Goal: Task Accomplishment & Management: Manage account settings

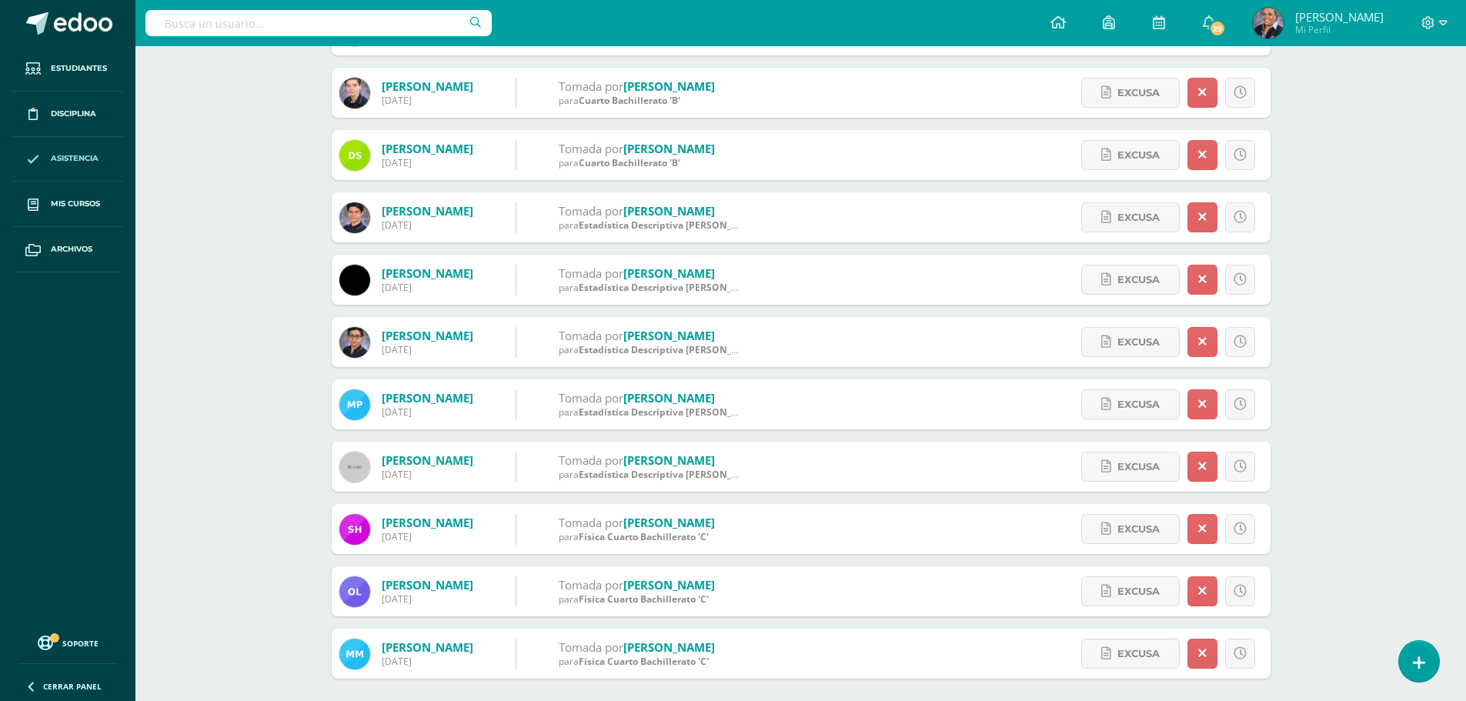
scroll to position [385, 0]
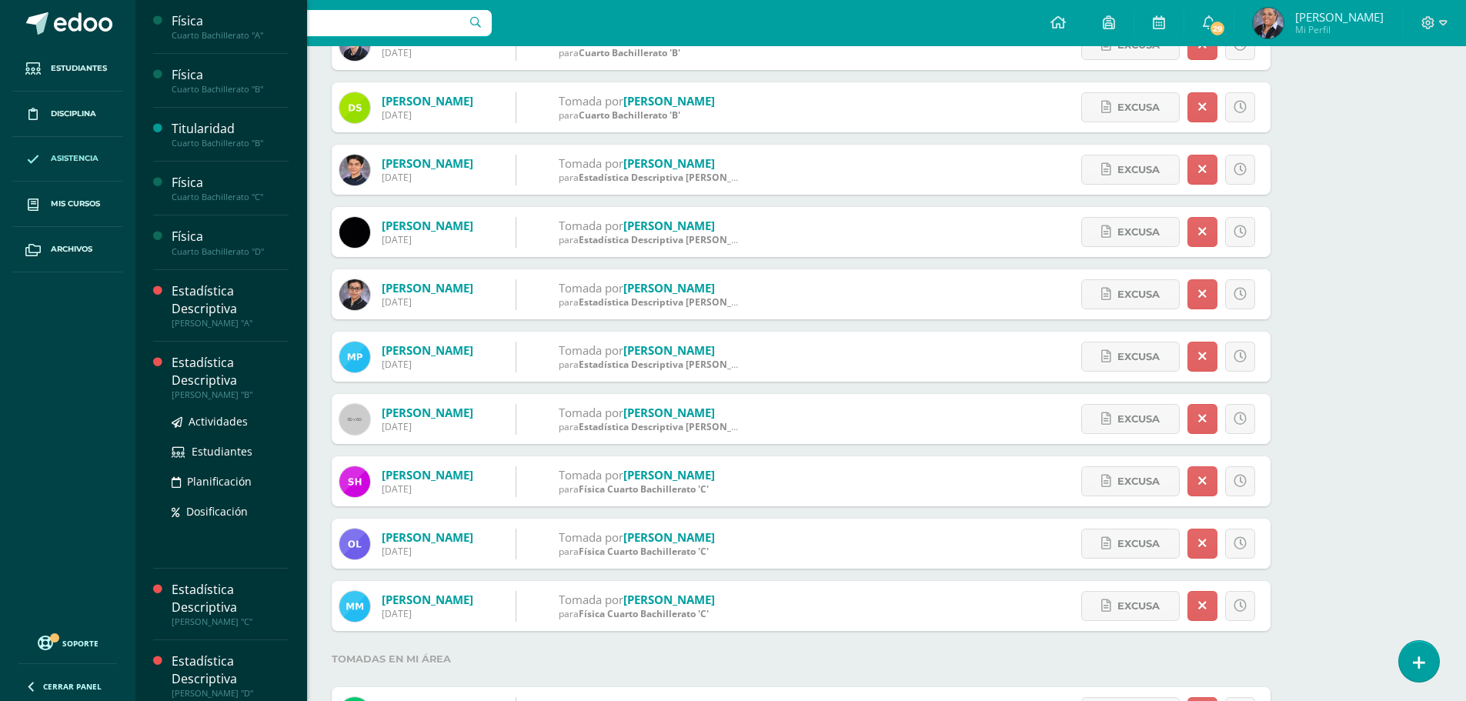
click at [229, 378] on div "Estadística Descriptiva" at bounding box center [230, 371] width 117 height 35
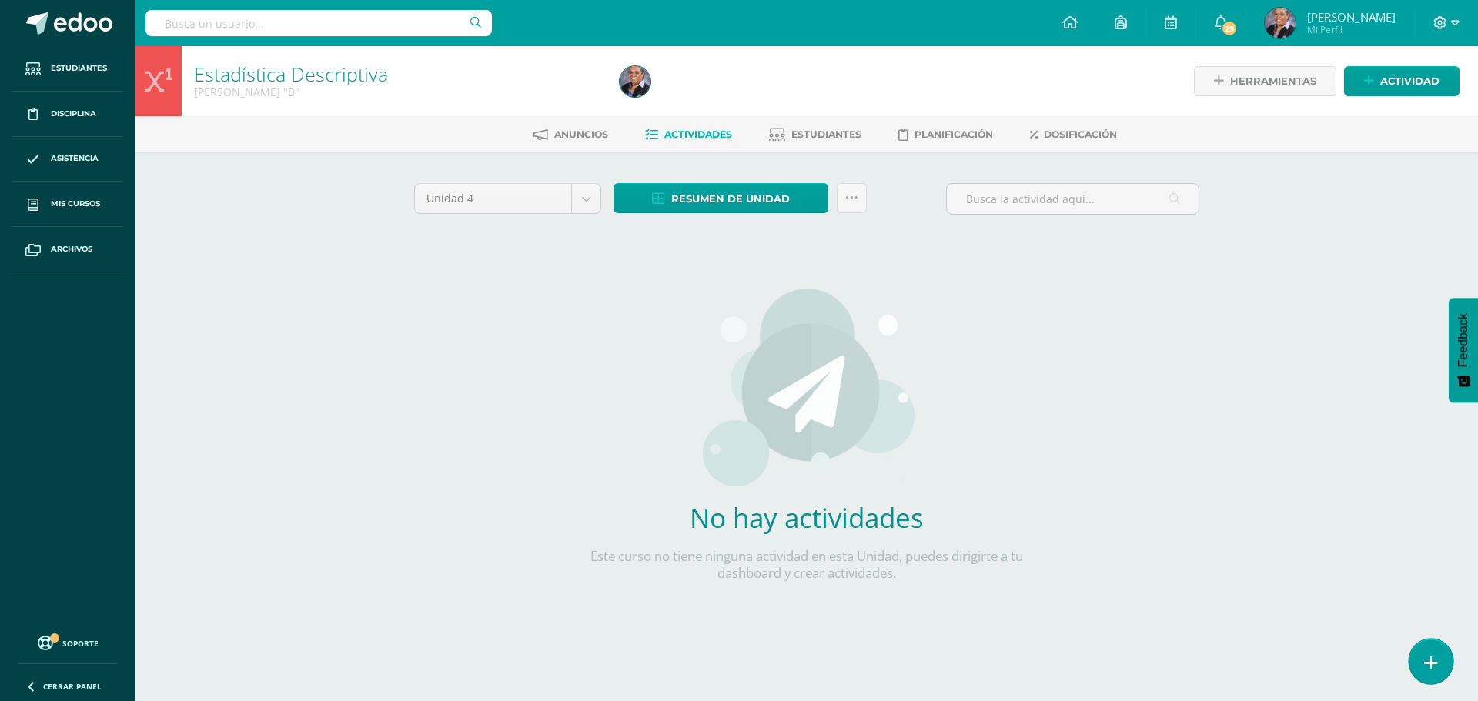
click at [1421, 663] on link at bounding box center [1430, 661] width 44 height 45
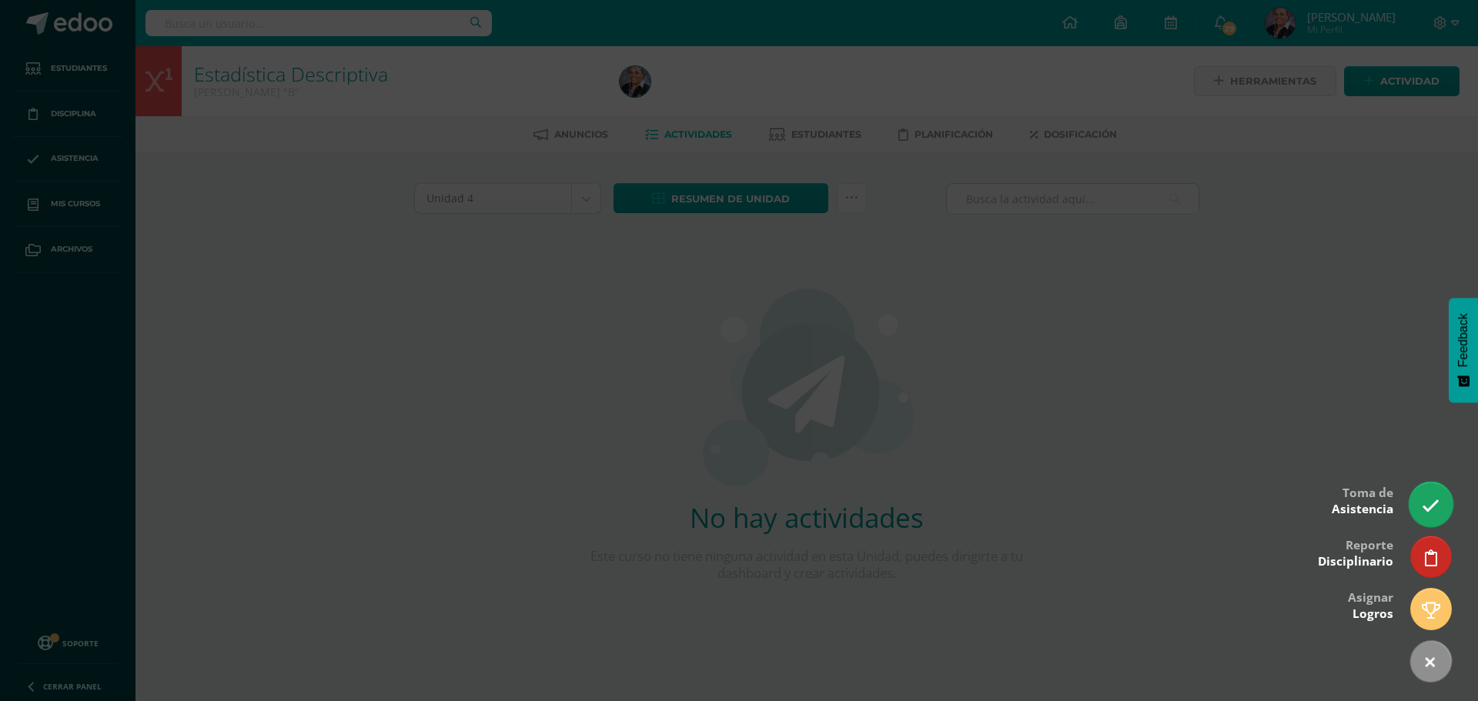
click at [1438, 503] on icon at bounding box center [1430, 506] width 18 height 18
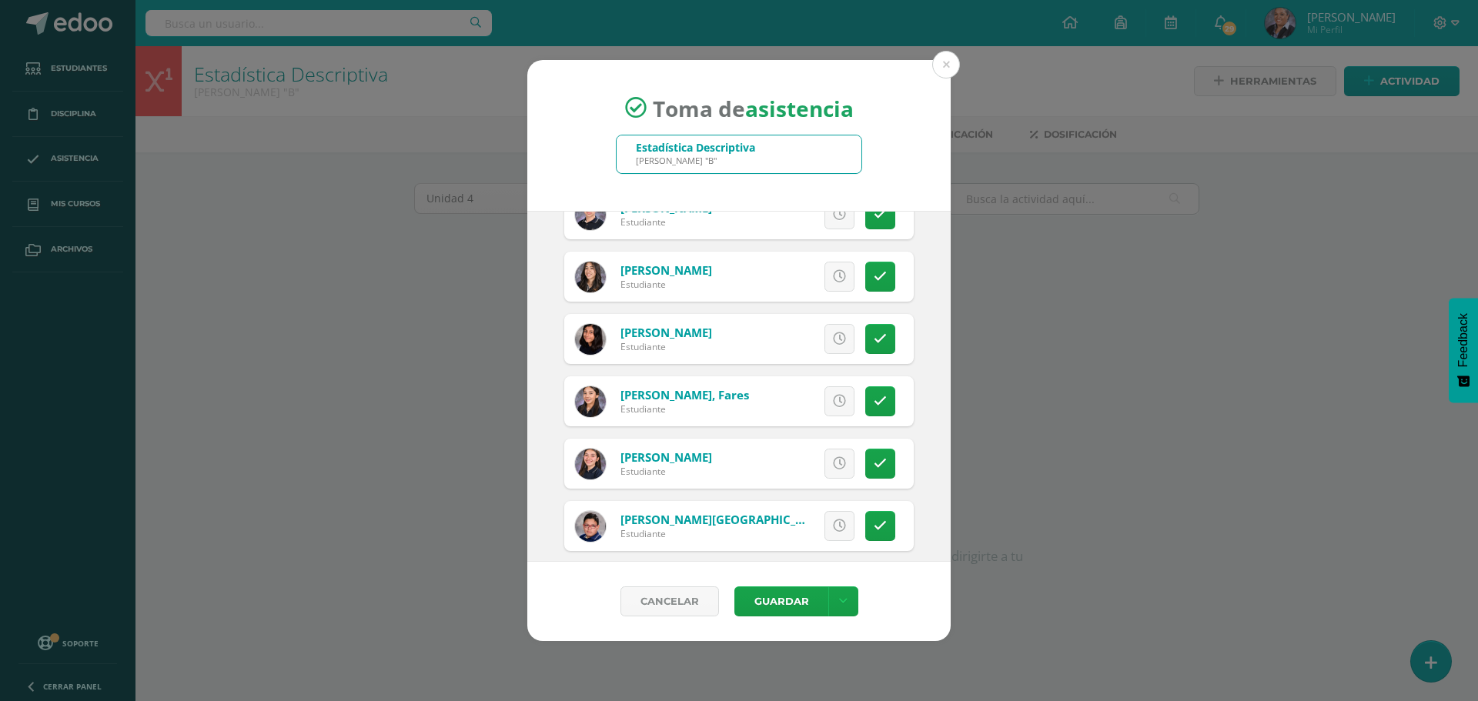
scroll to position [924, 0]
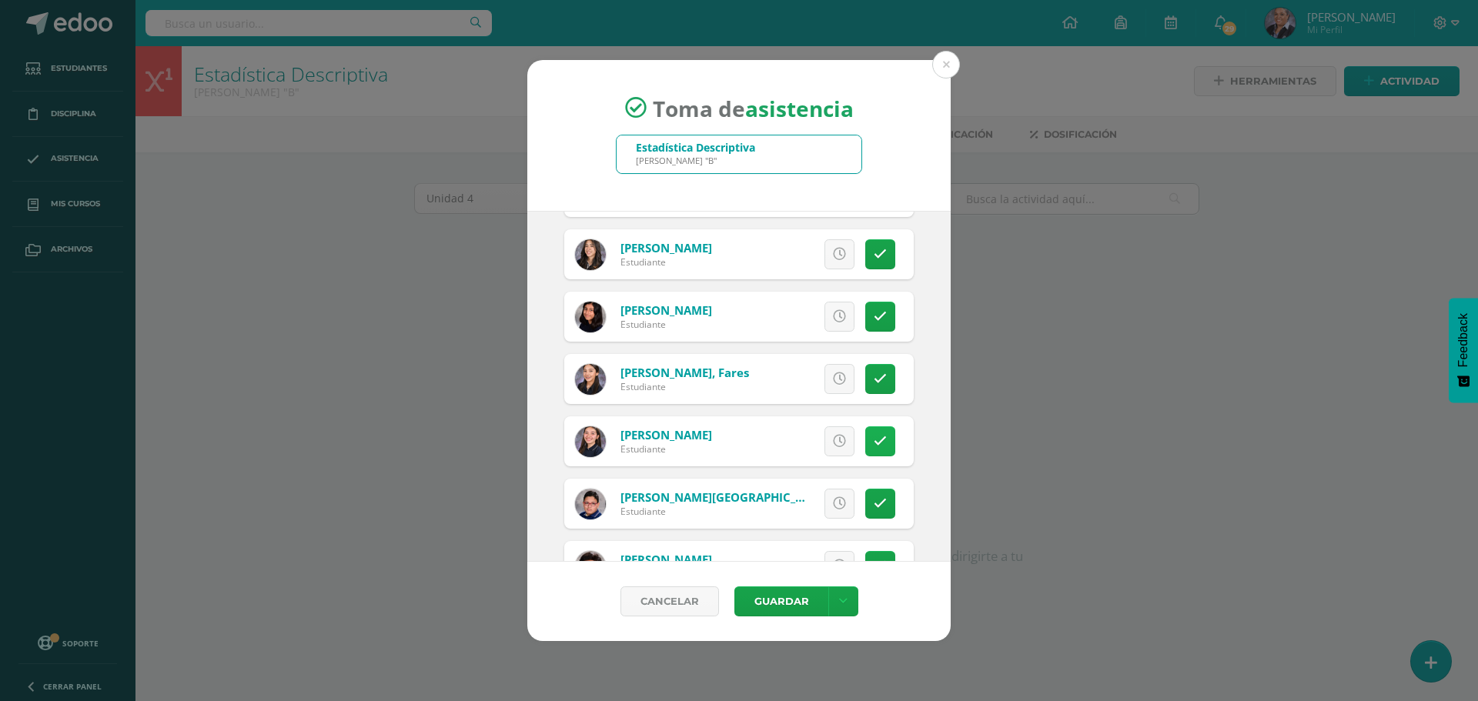
click at [873, 441] on icon at bounding box center [879, 441] width 13 height 13
click at [868, 433] on link at bounding box center [880, 441] width 30 height 30
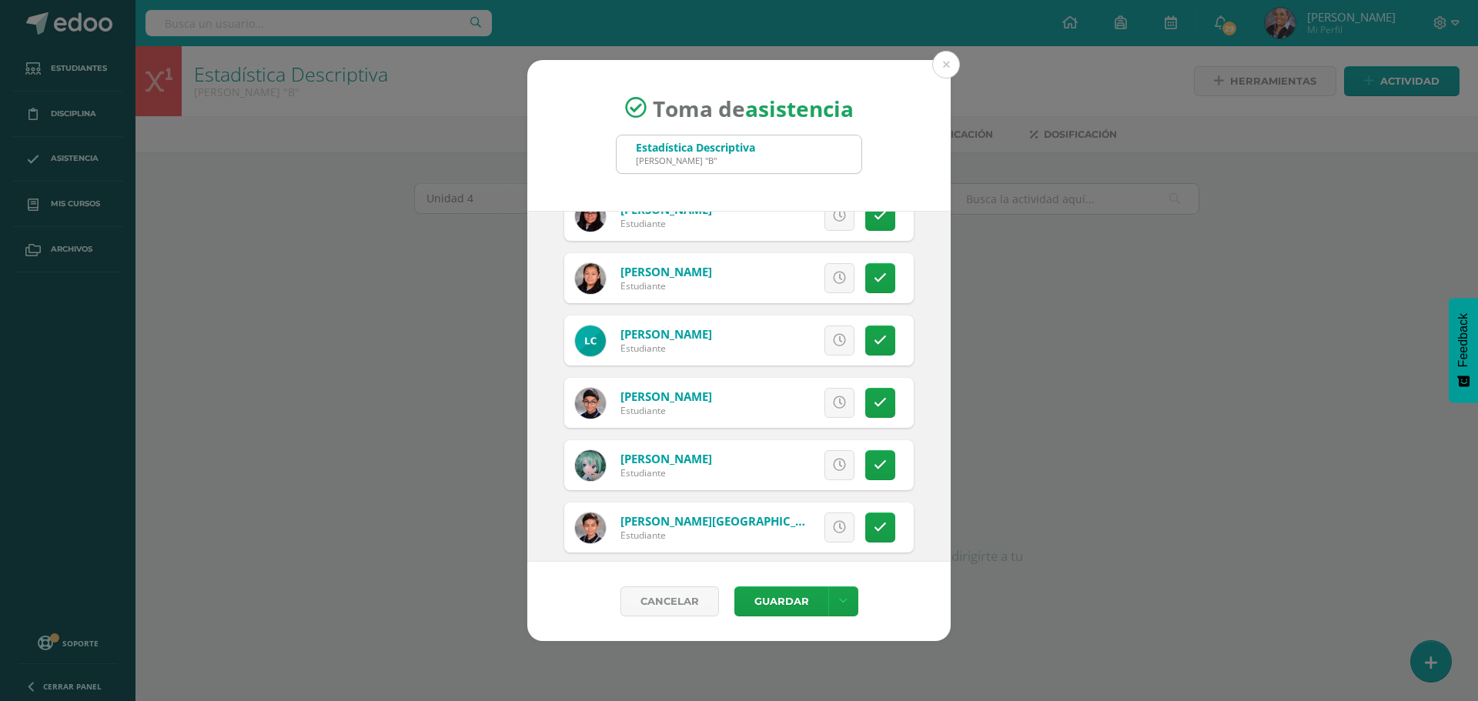
scroll to position [462, 0]
click at [873, 286] on icon at bounding box center [879, 279] width 13 height 13
click at [877, 269] on link at bounding box center [880, 280] width 30 height 30
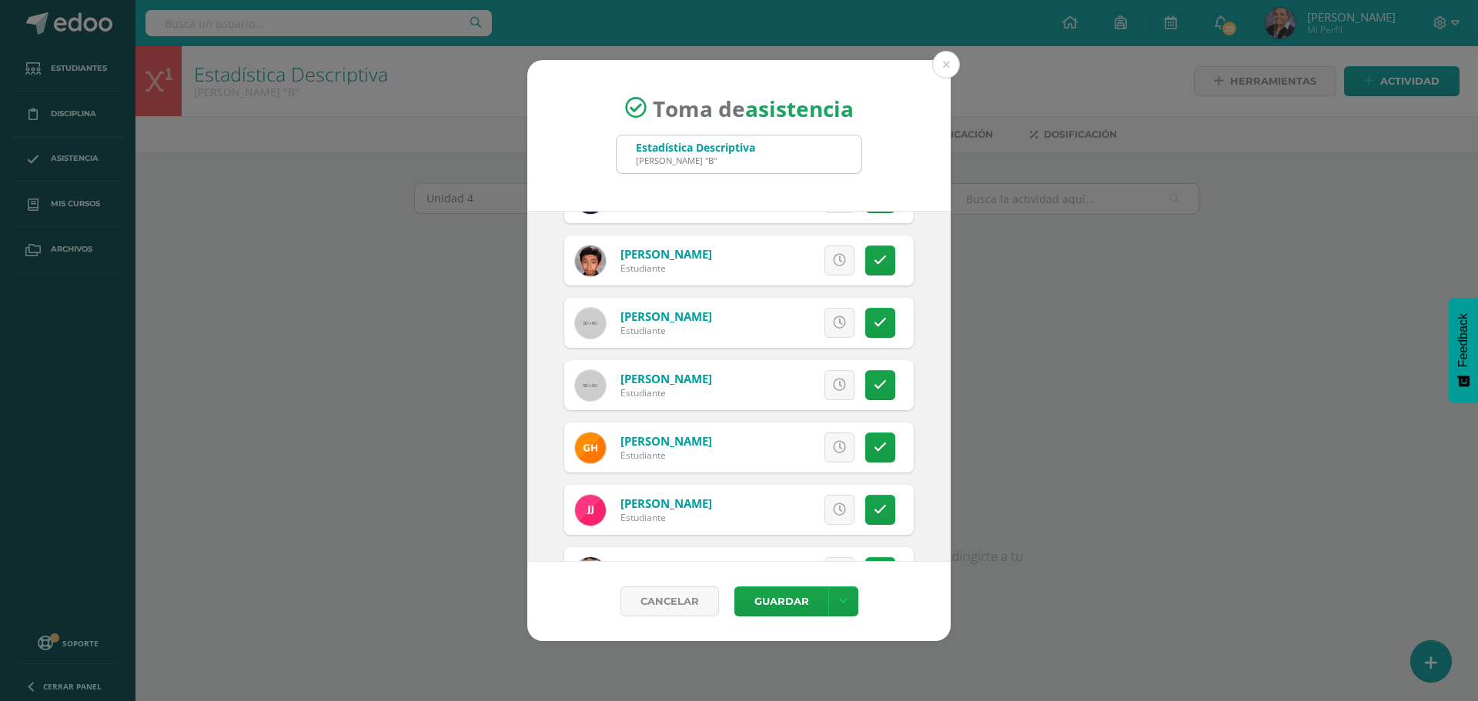
scroll to position [1231, 0]
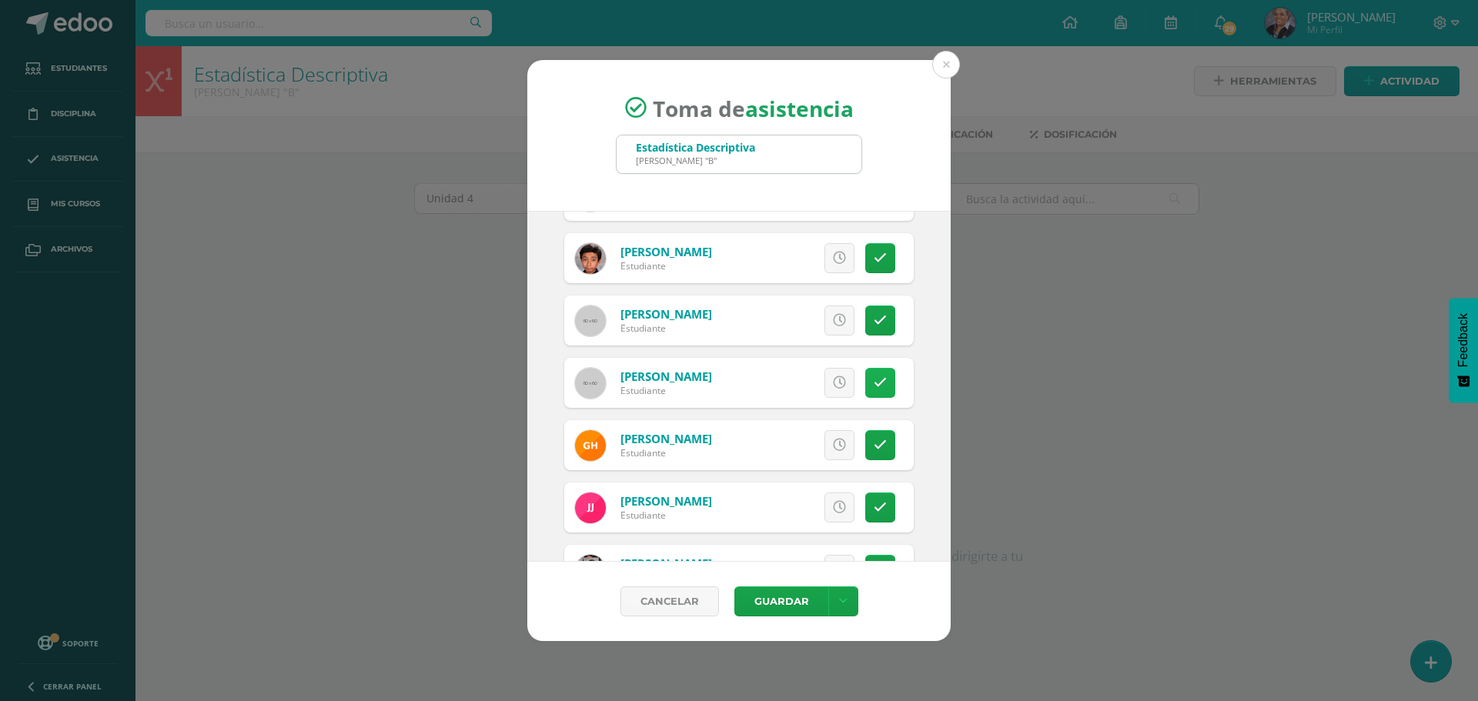
click at [865, 374] on link at bounding box center [880, 383] width 30 height 30
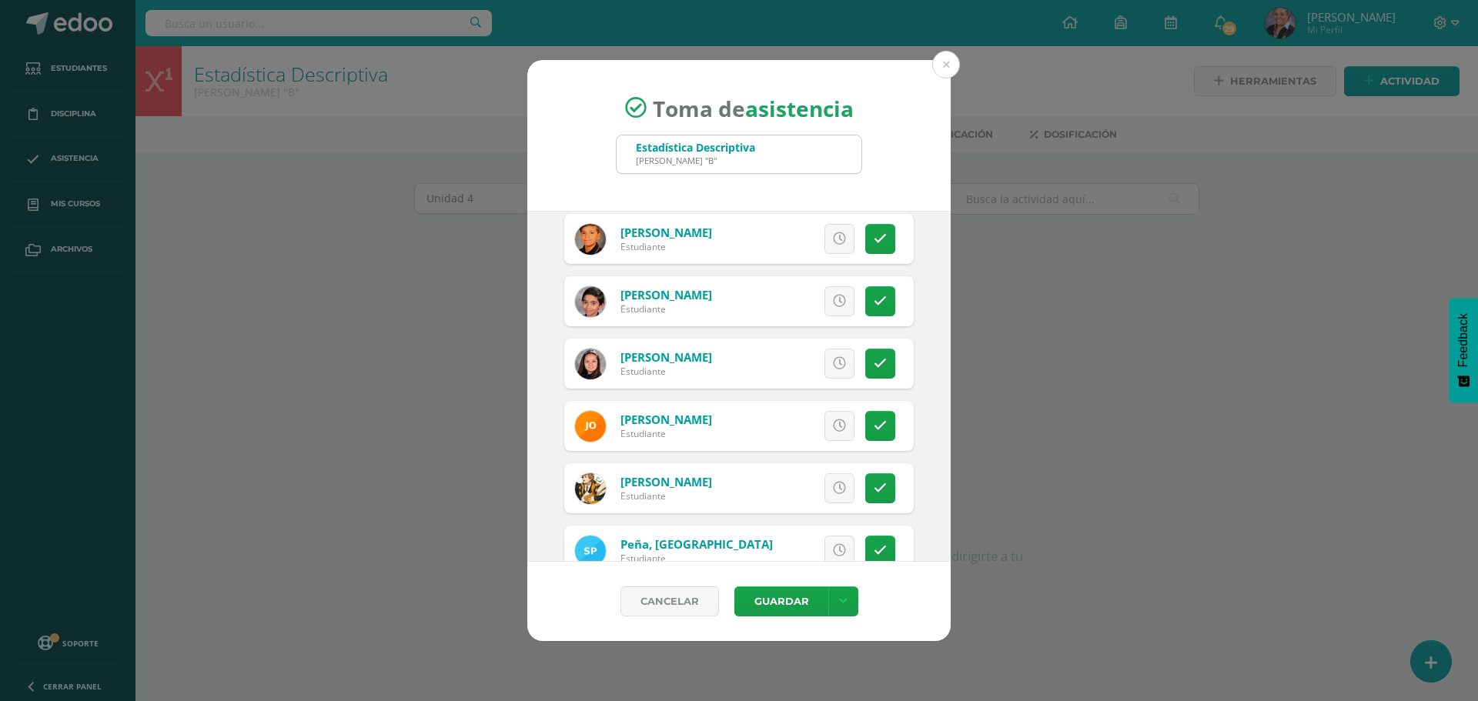
scroll to position [2001, 0]
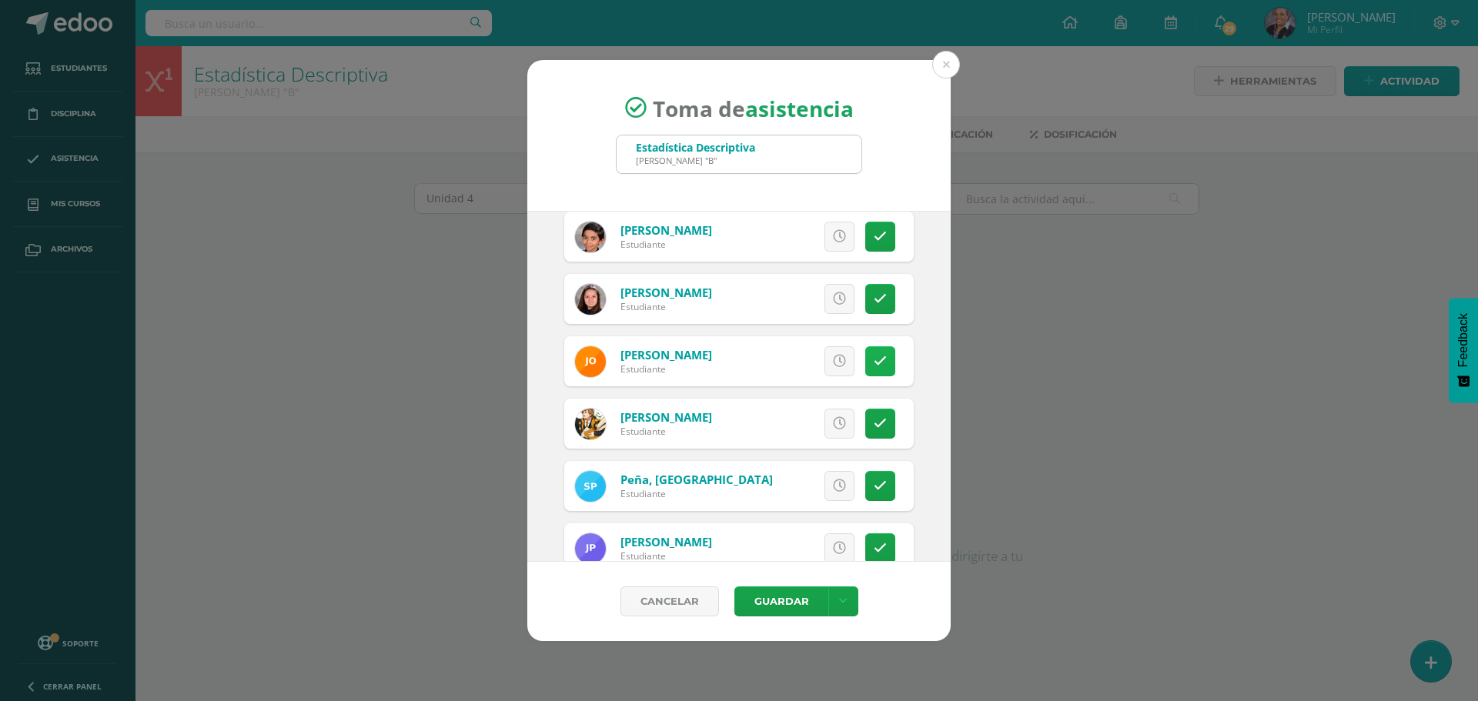
click at [873, 363] on icon at bounding box center [879, 361] width 13 height 13
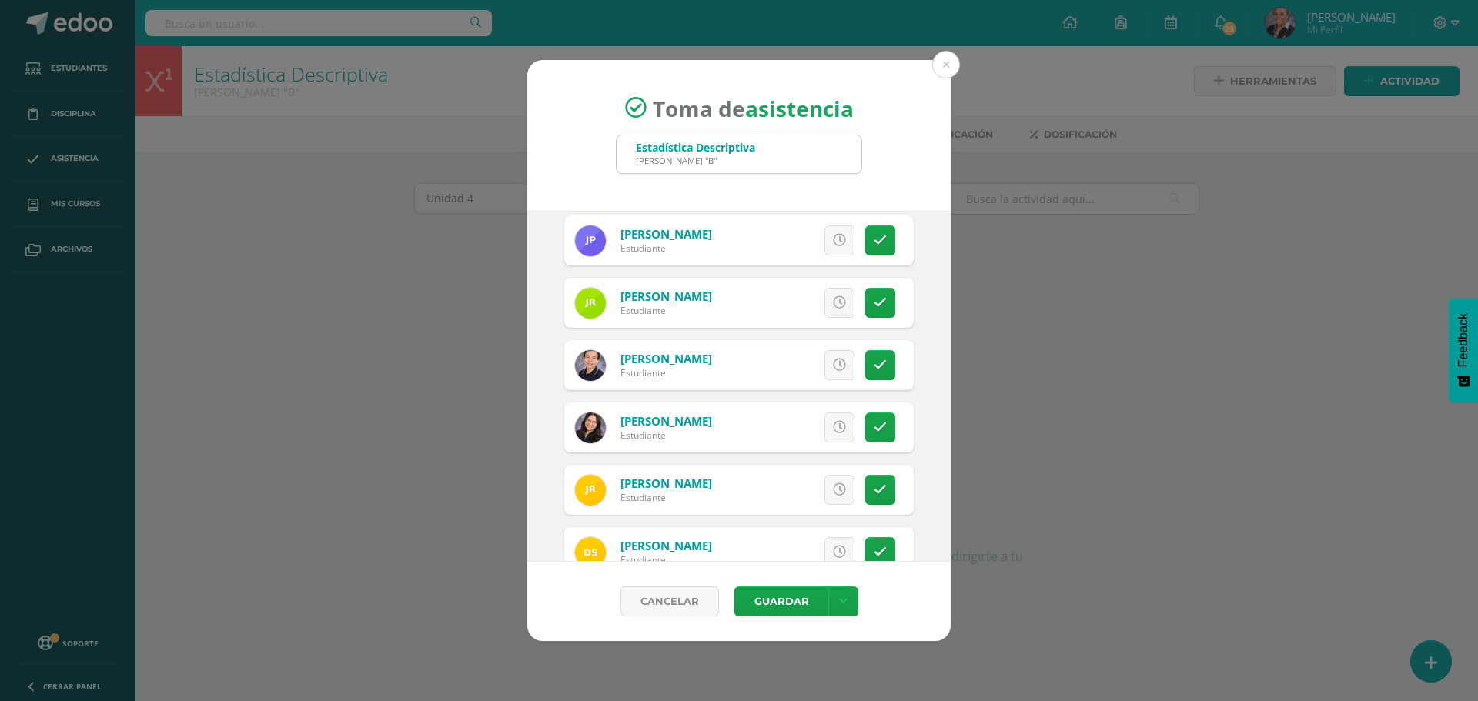
scroll to position [2386, 0]
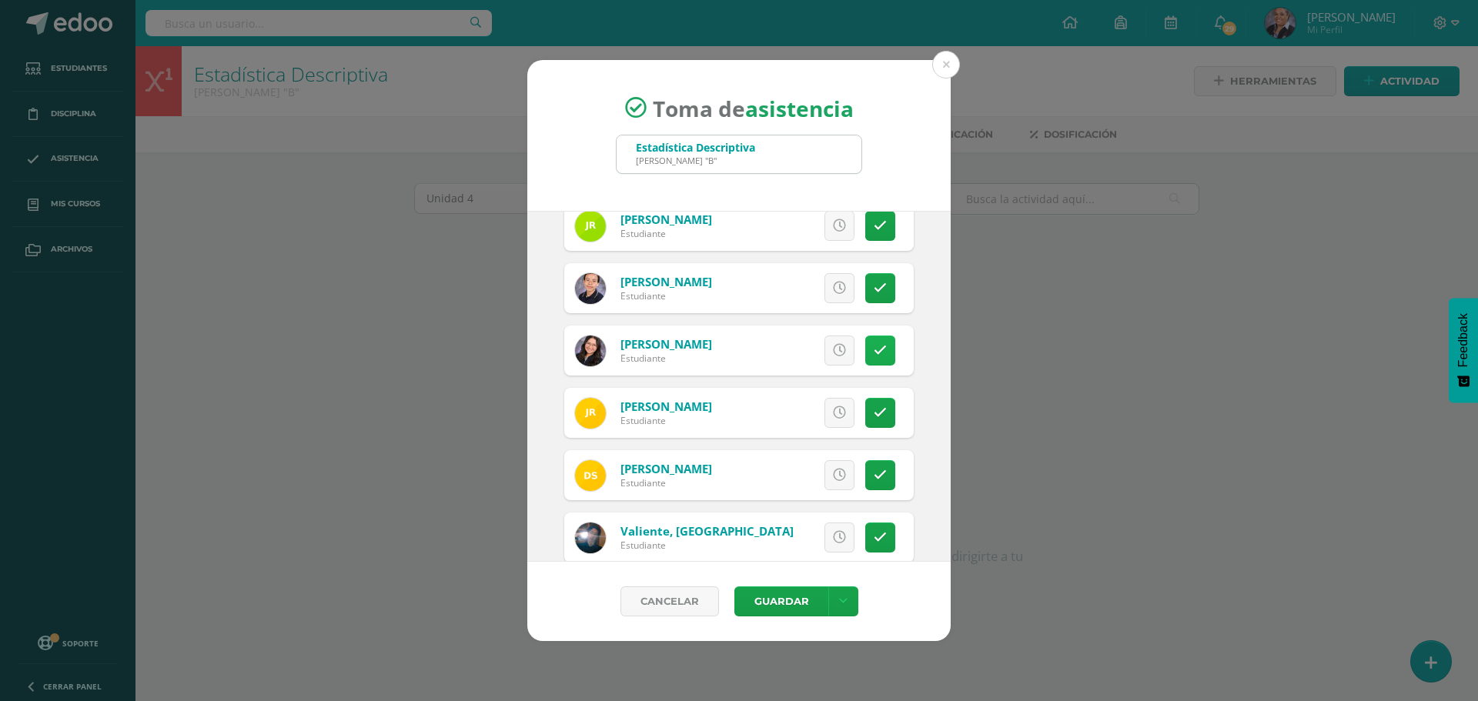
click at [873, 352] on icon at bounding box center [879, 350] width 13 height 13
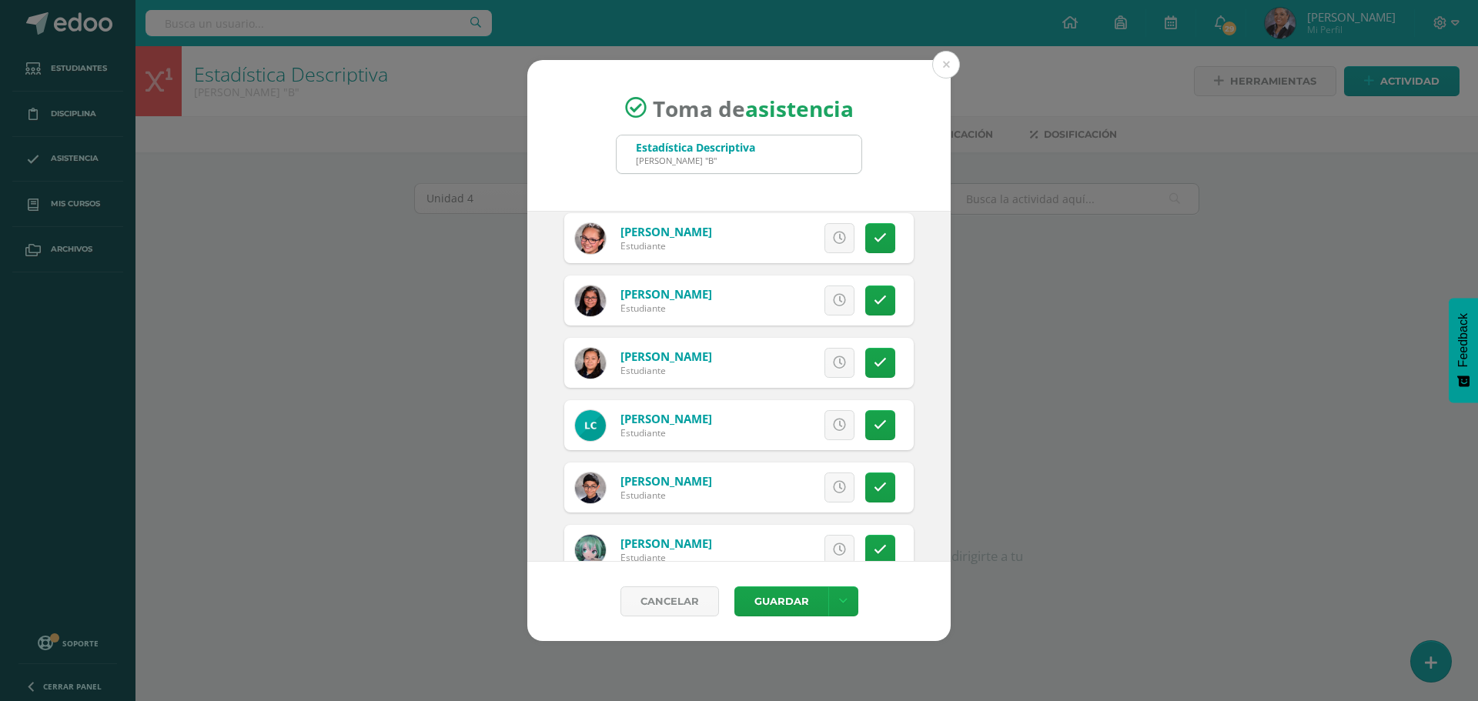
scroll to position [382, 0]
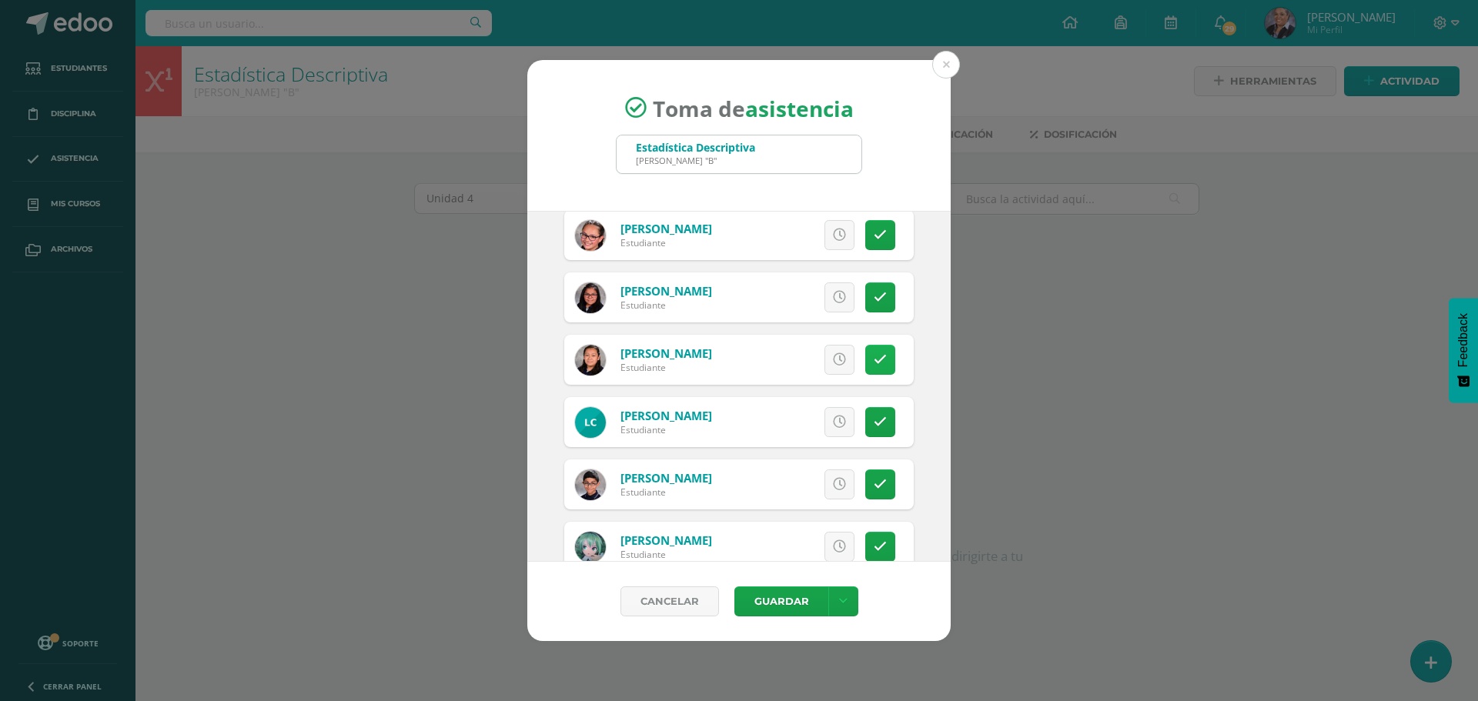
click at [870, 367] on link at bounding box center [880, 360] width 30 height 30
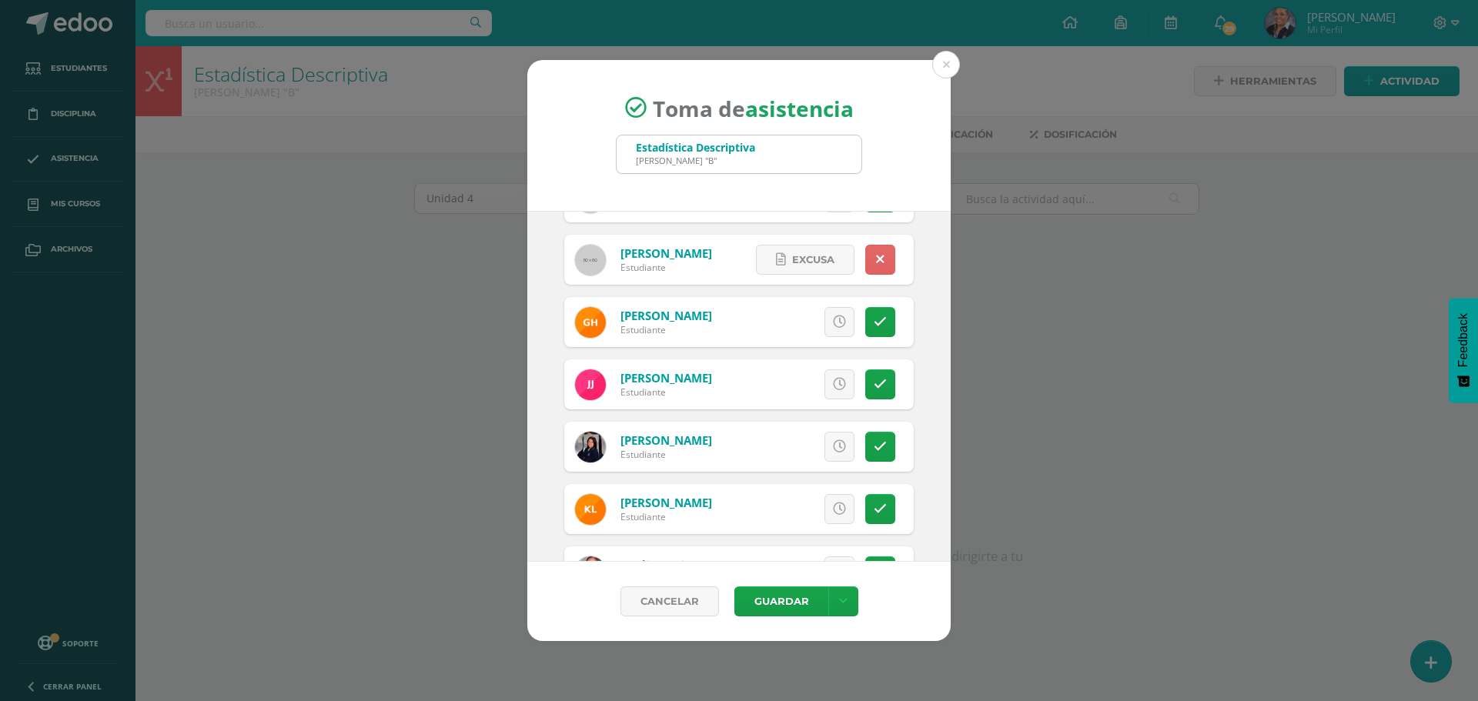
scroll to position [1382, 0]
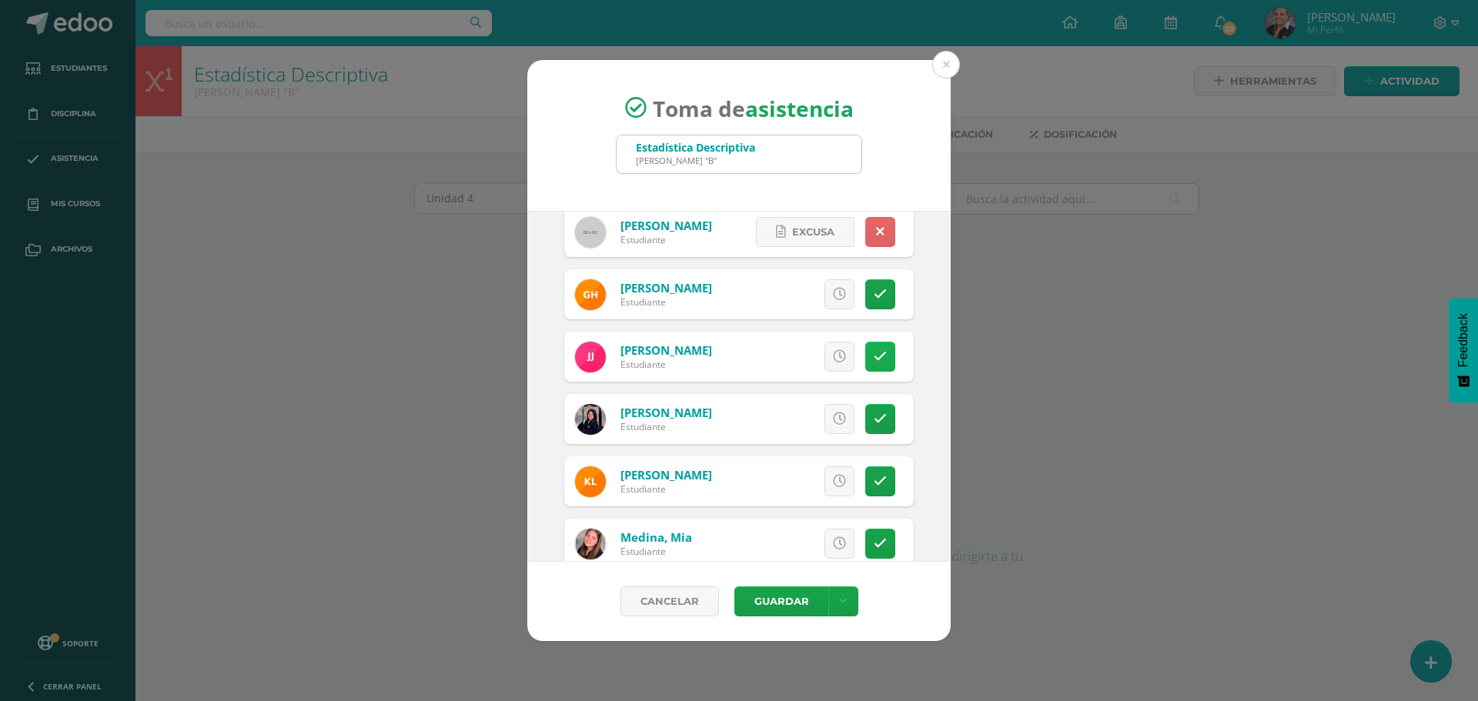
click at [873, 360] on icon at bounding box center [879, 356] width 13 height 13
click at [776, 591] on button "Guardar" at bounding box center [781, 601] width 94 height 30
